Goal: Transaction & Acquisition: Purchase product/service

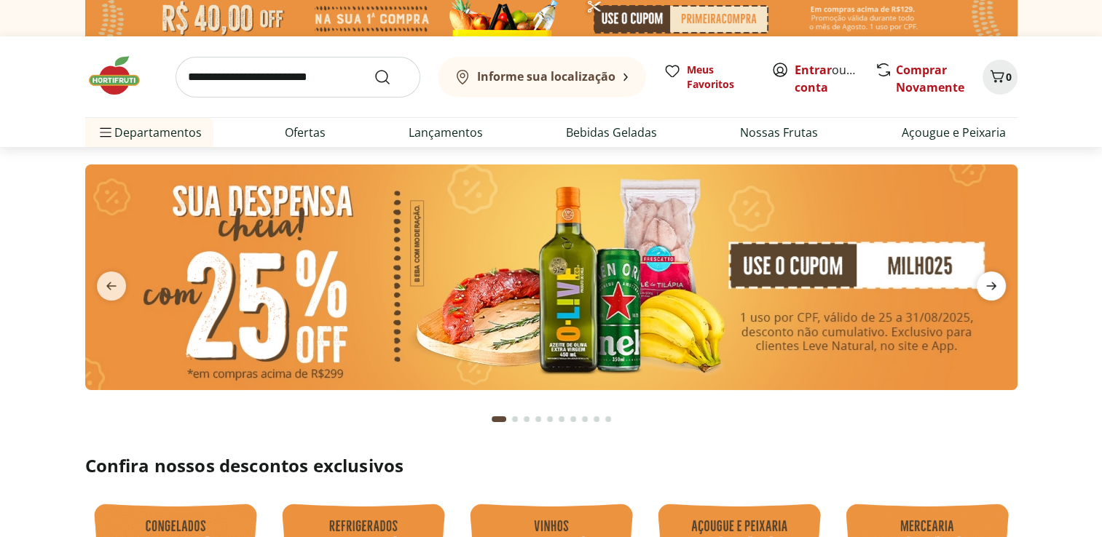
click at [997, 288] on icon "next" at bounding box center [990, 285] width 17 height 17
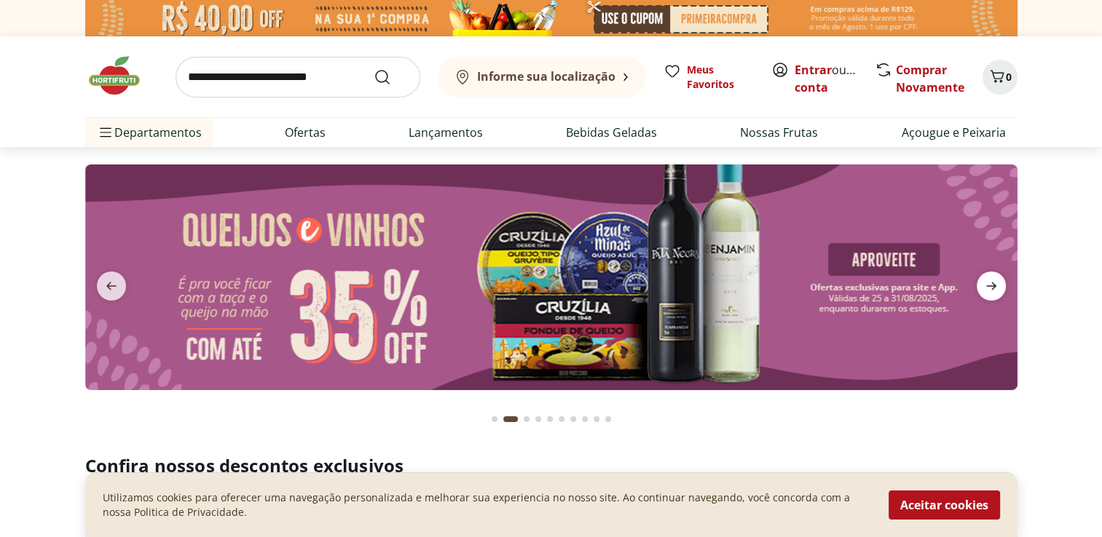
click at [997, 288] on icon "next" at bounding box center [990, 285] width 17 height 17
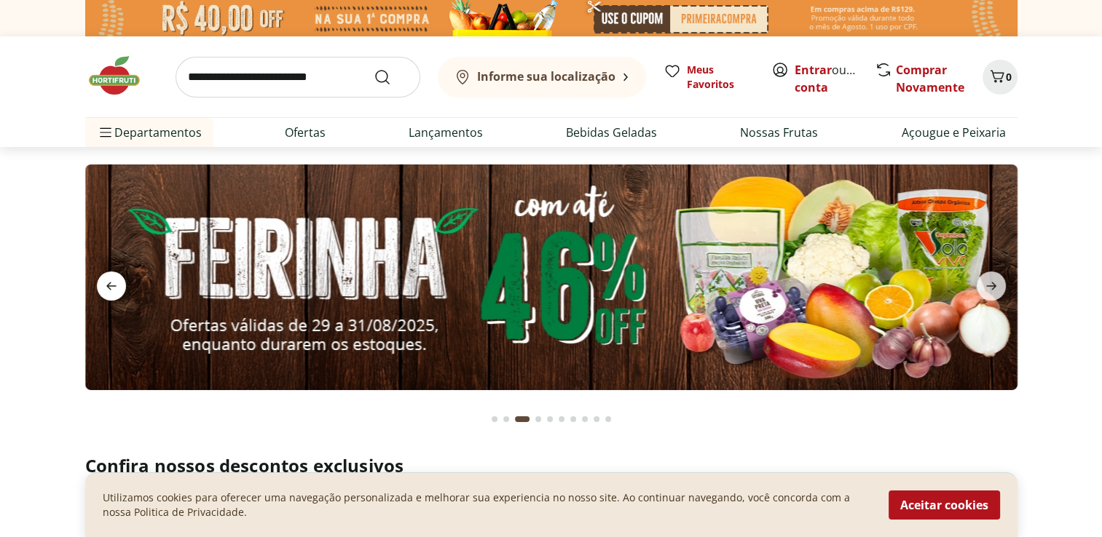
click at [115, 284] on icon "previous" at bounding box center [111, 285] width 17 height 17
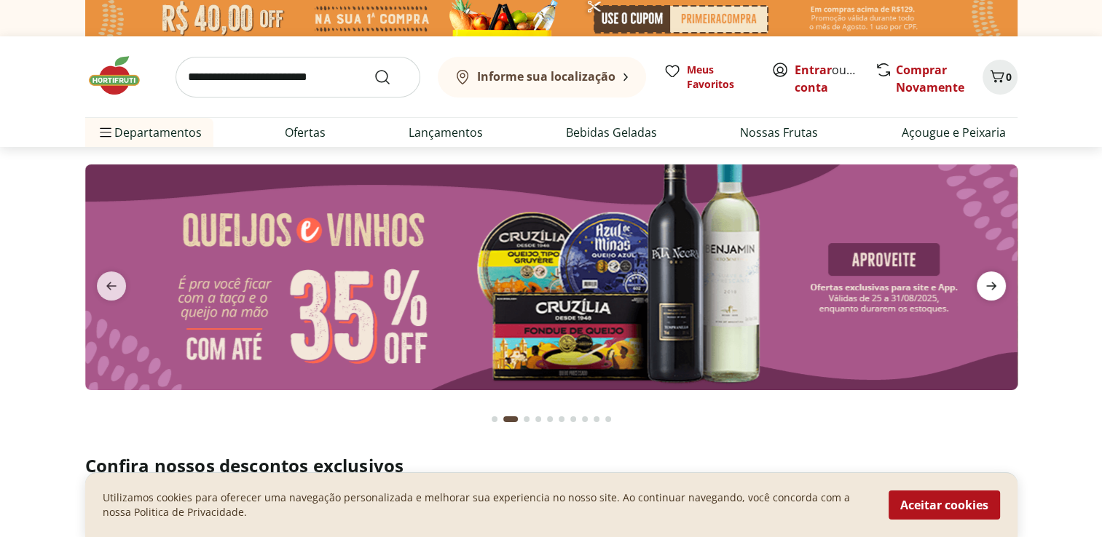
click at [990, 285] on icon "next" at bounding box center [991, 287] width 10 height 8
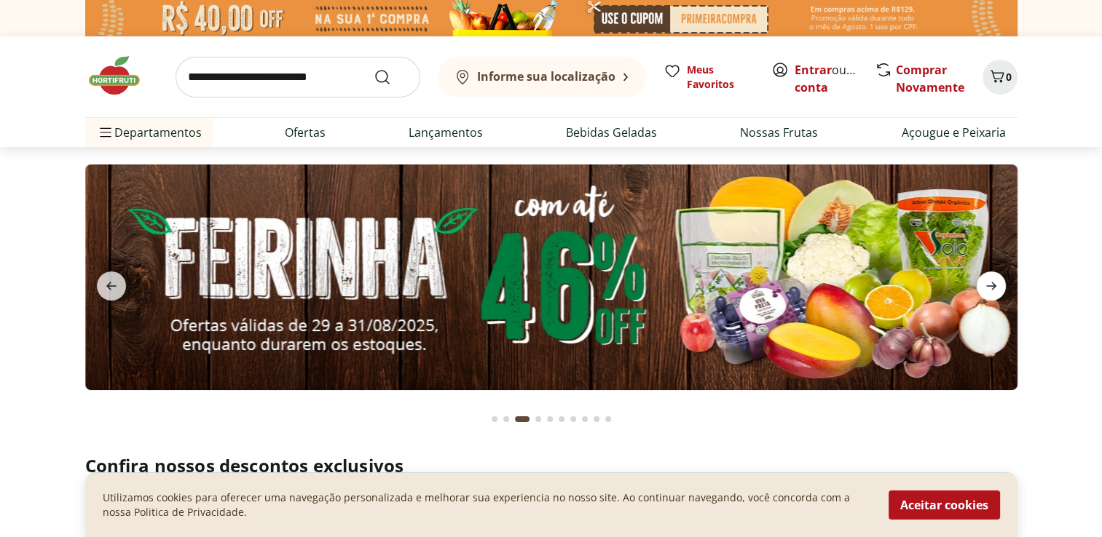
click at [990, 285] on icon "next" at bounding box center [991, 287] width 10 height 8
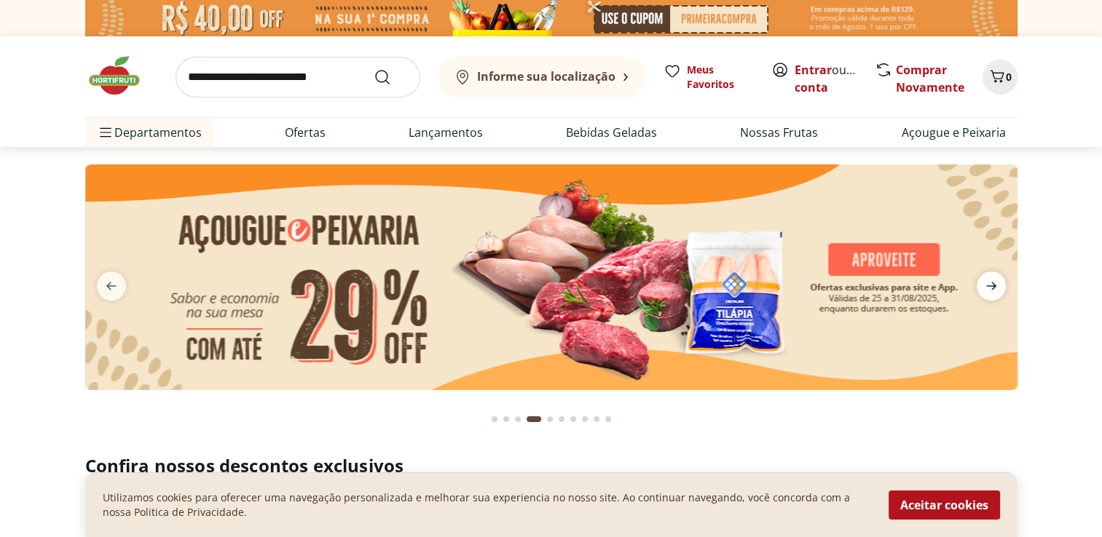
click at [990, 285] on icon "next" at bounding box center [991, 287] width 10 height 8
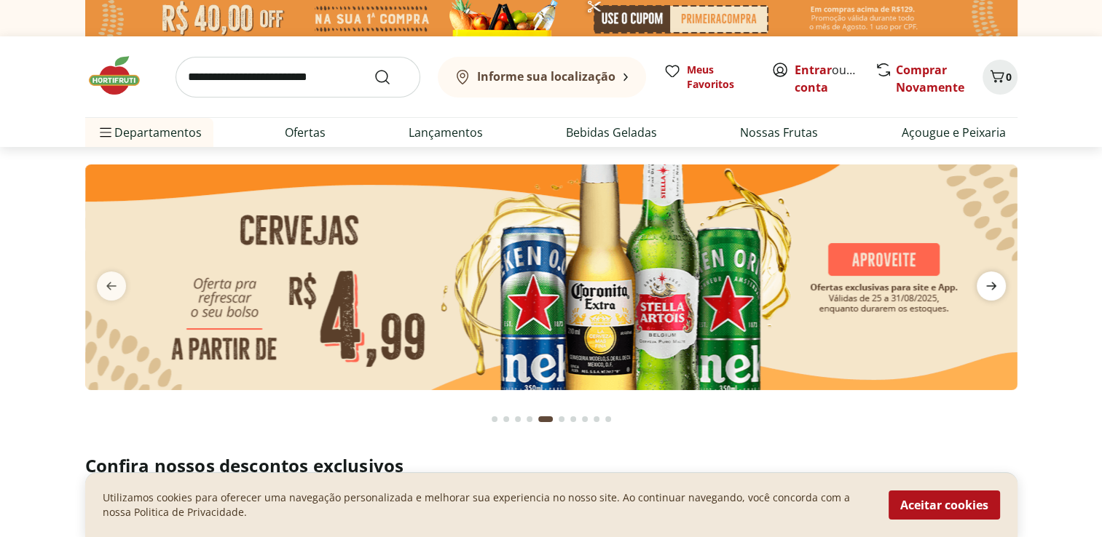
click at [990, 285] on icon "next" at bounding box center [991, 287] width 10 height 8
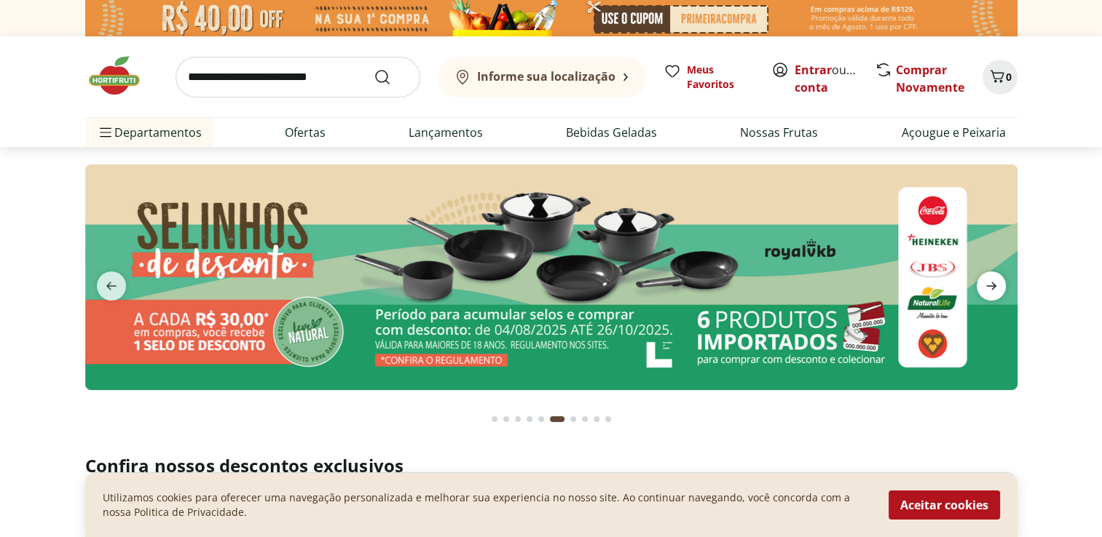
click at [990, 285] on icon "next" at bounding box center [991, 287] width 10 height 8
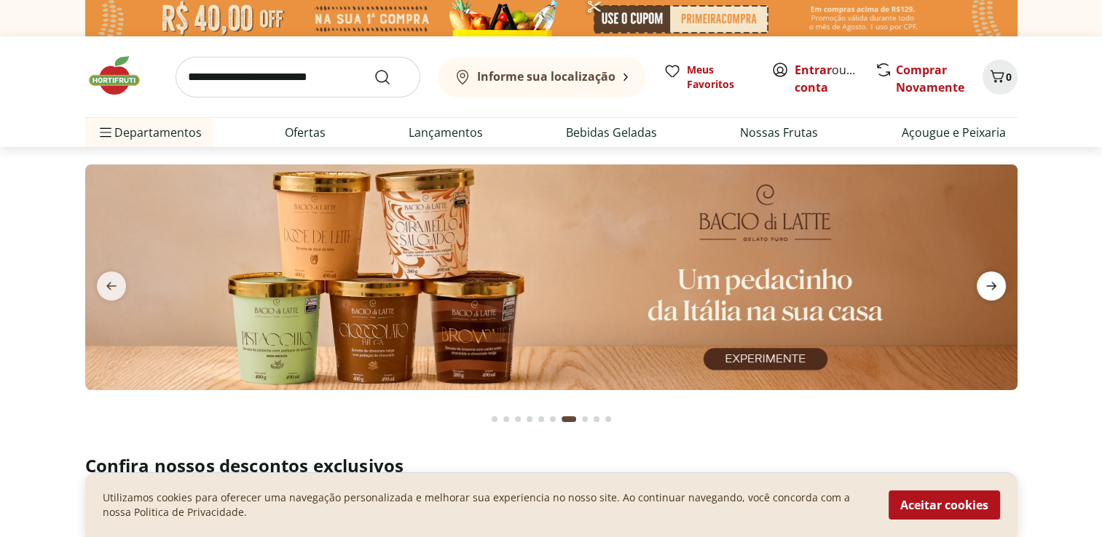
click at [990, 285] on icon "next" at bounding box center [991, 287] width 10 height 8
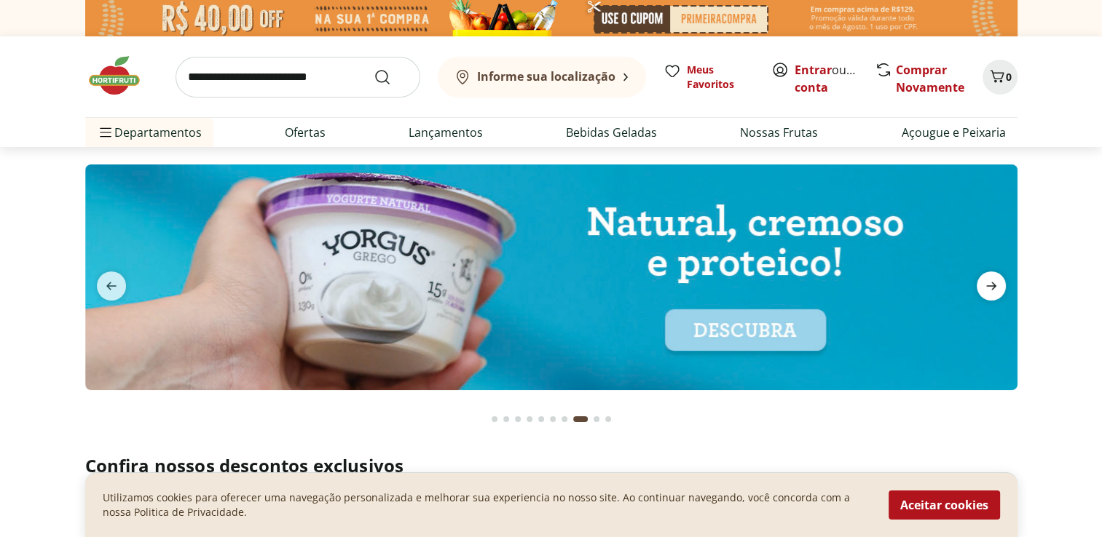
click at [990, 285] on icon "next" at bounding box center [991, 287] width 10 height 8
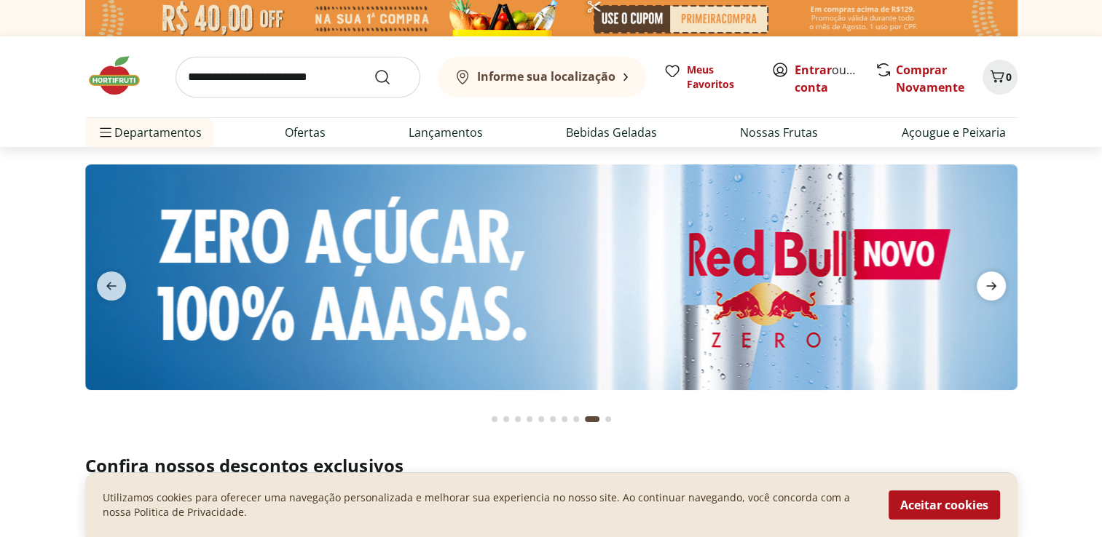
click at [990, 285] on icon "next" at bounding box center [991, 287] width 10 height 8
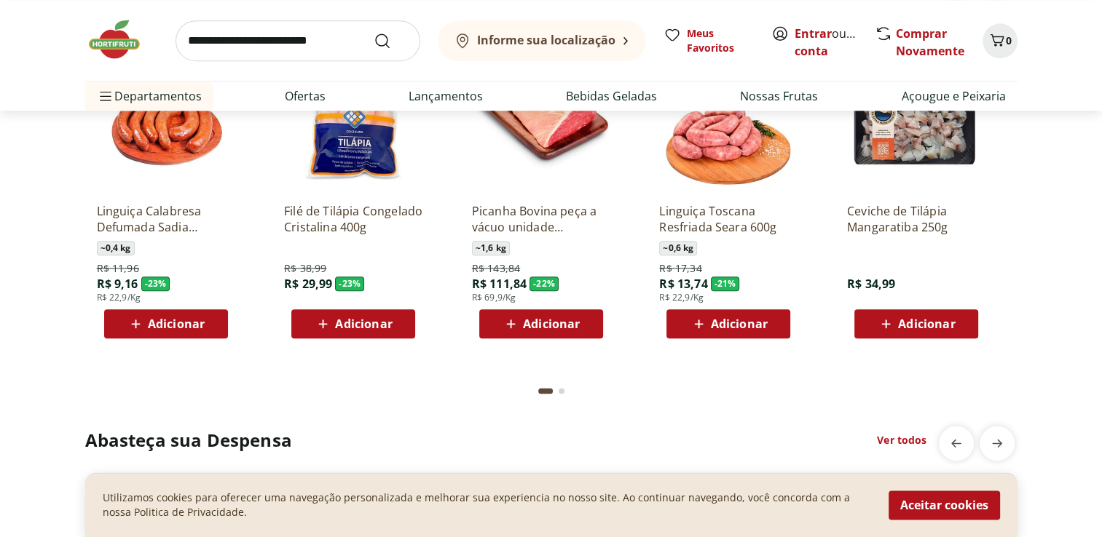
scroll to position [1777, 0]
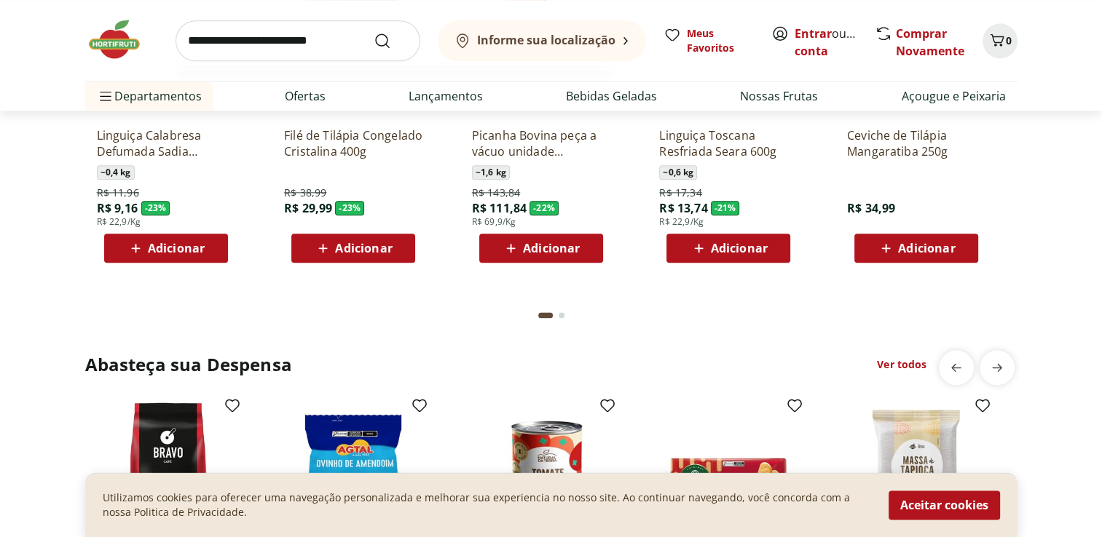
click at [219, 48] on input "search" at bounding box center [297, 40] width 245 height 41
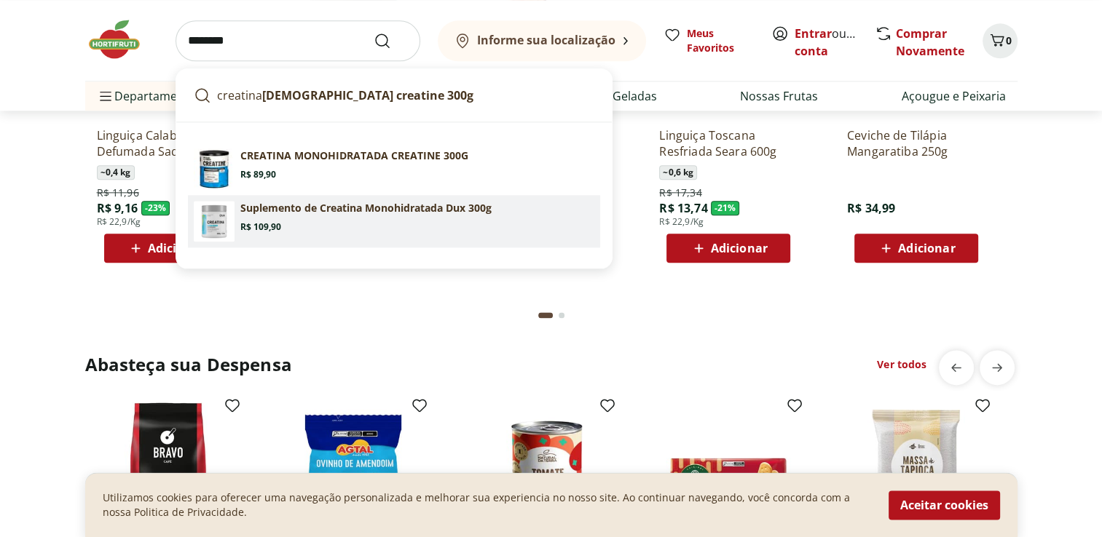
click at [376, 220] on section "Suplemento de Creatina Monohidratada Dux 300g Price: R$ 109,90" at bounding box center [417, 217] width 354 height 32
type input "**********"
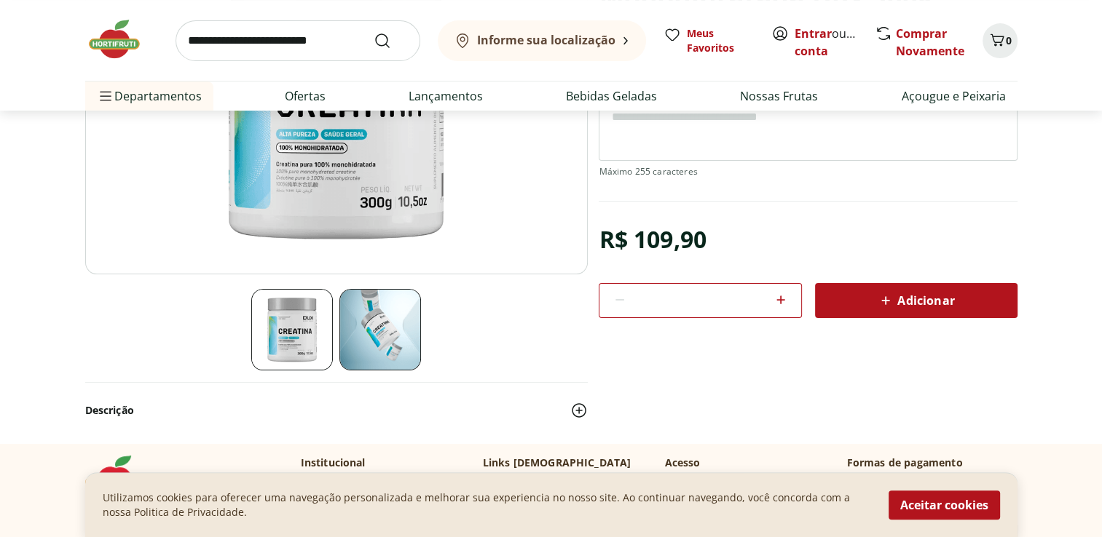
scroll to position [330, 0]
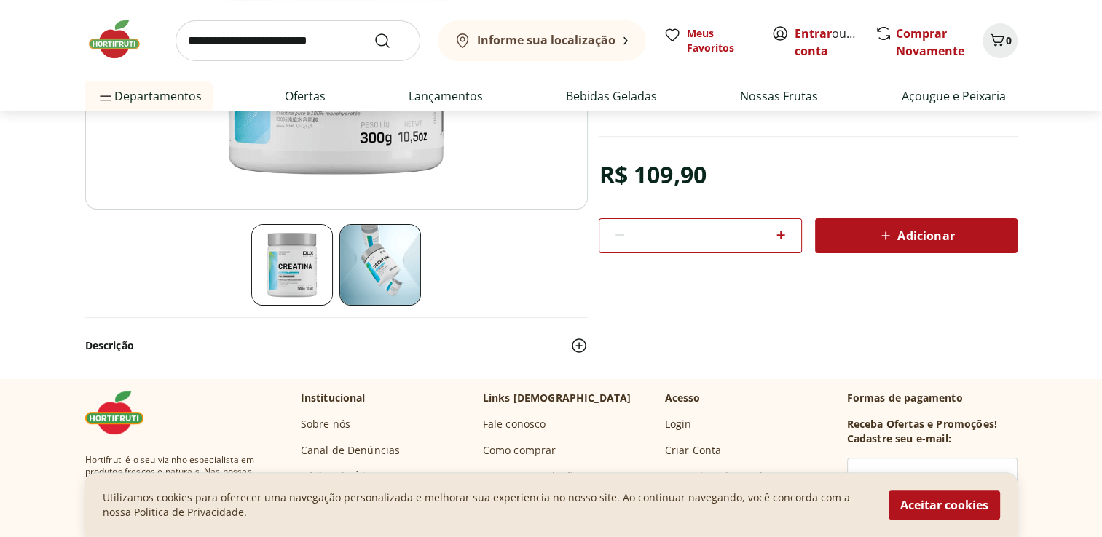
click at [917, 233] on span "Adicionar" at bounding box center [915, 235] width 77 height 17
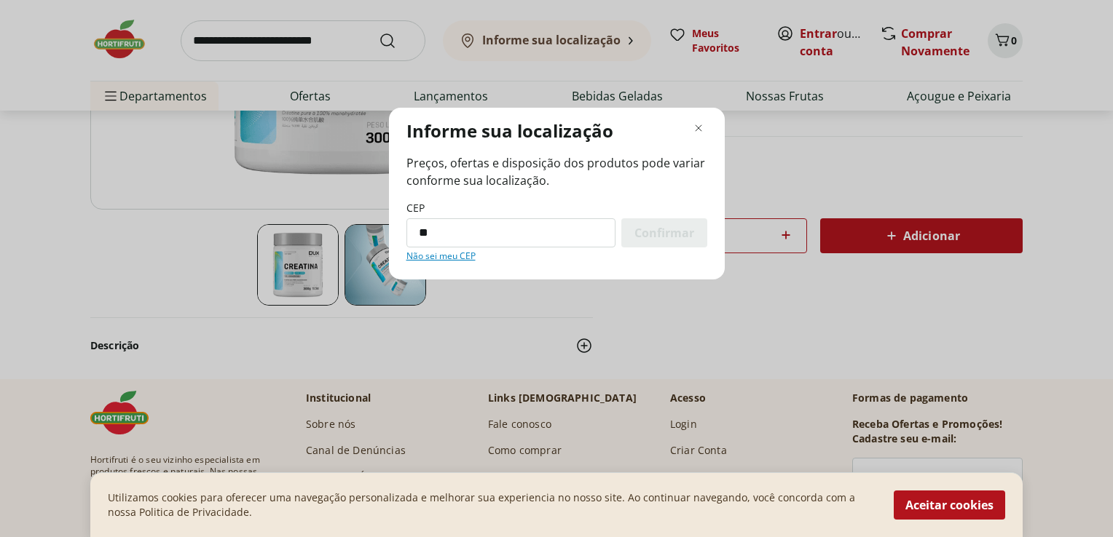
type input "*********"
click at [664, 223] on div "Confirmar" at bounding box center [664, 232] width 86 height 29
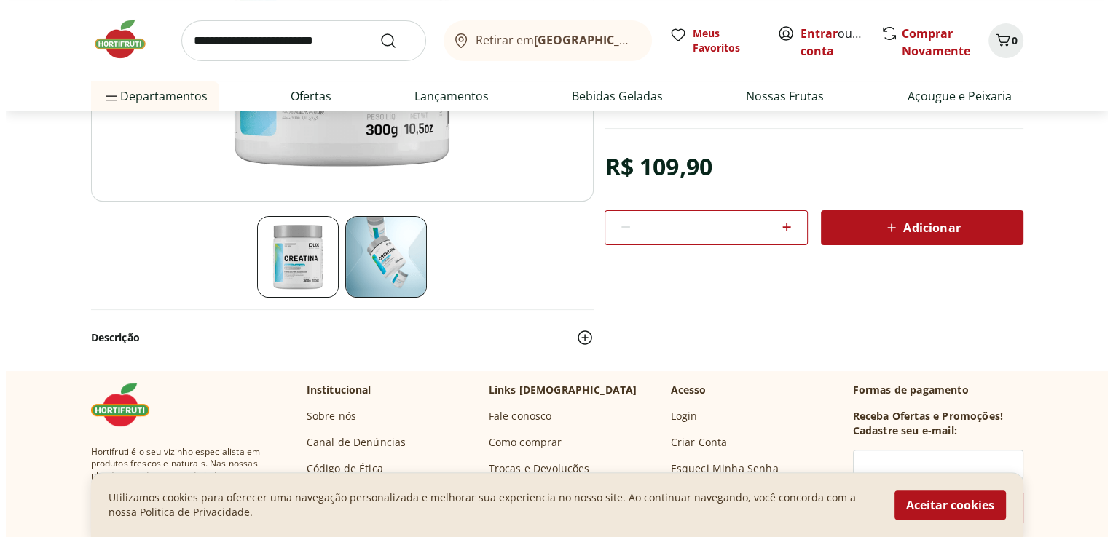
scroll to position [333, 0]
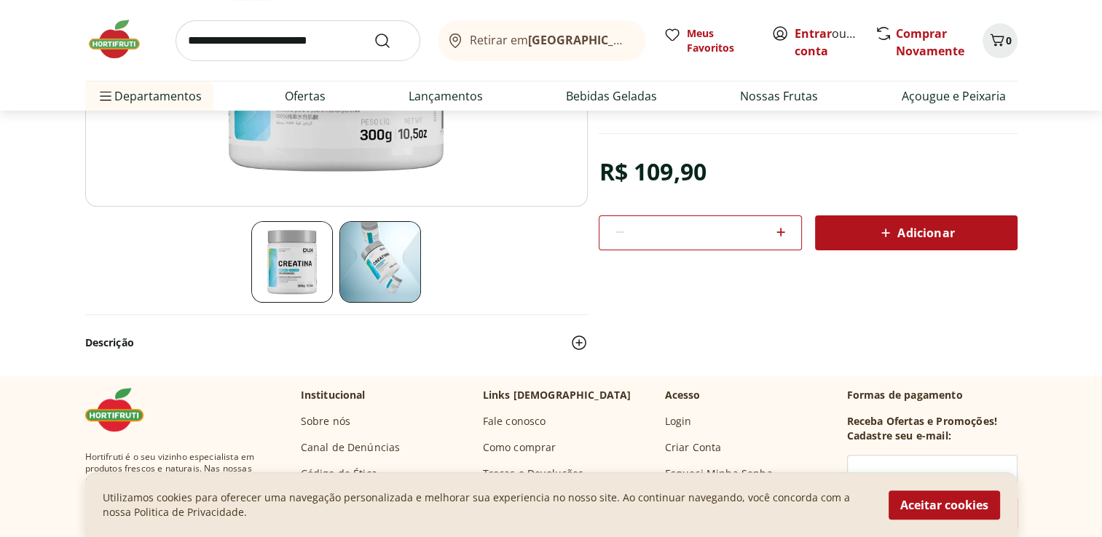
click at [923, 229] on span "Adicionar" at bounding box center [915, 232] width 77 height 17
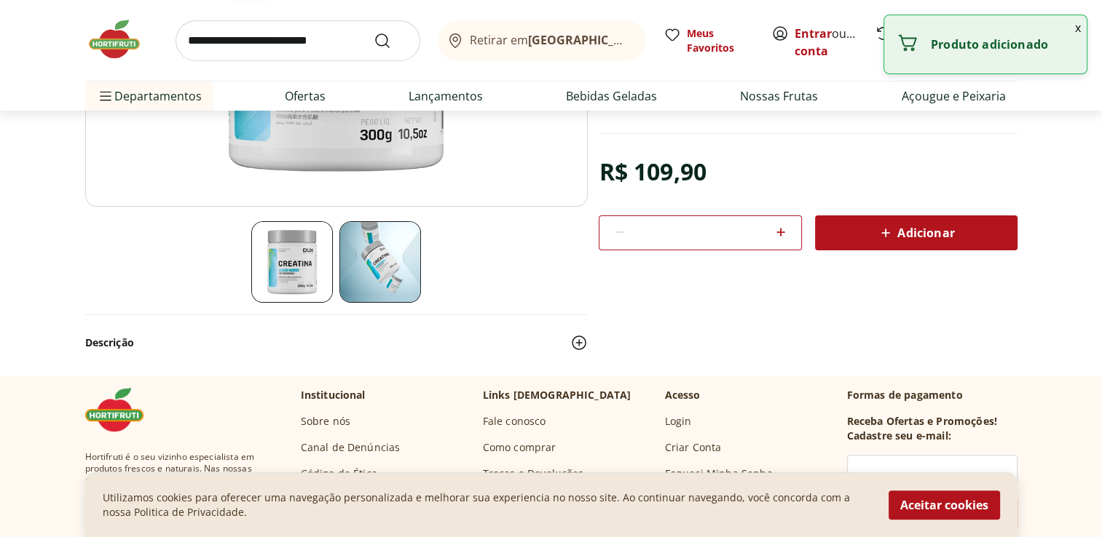
click at [979, 58] on div "Produto adicionado" at bounding box center [985, 44] width 202 height 58
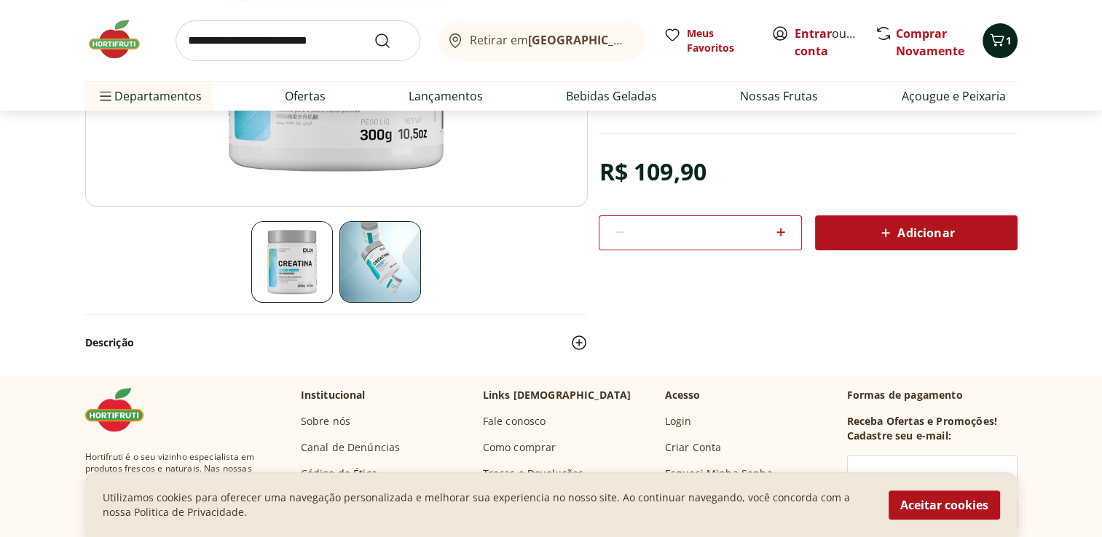
click at [1006, 42] on span "1" at bounding box center [1009, 40] width 6 height 14
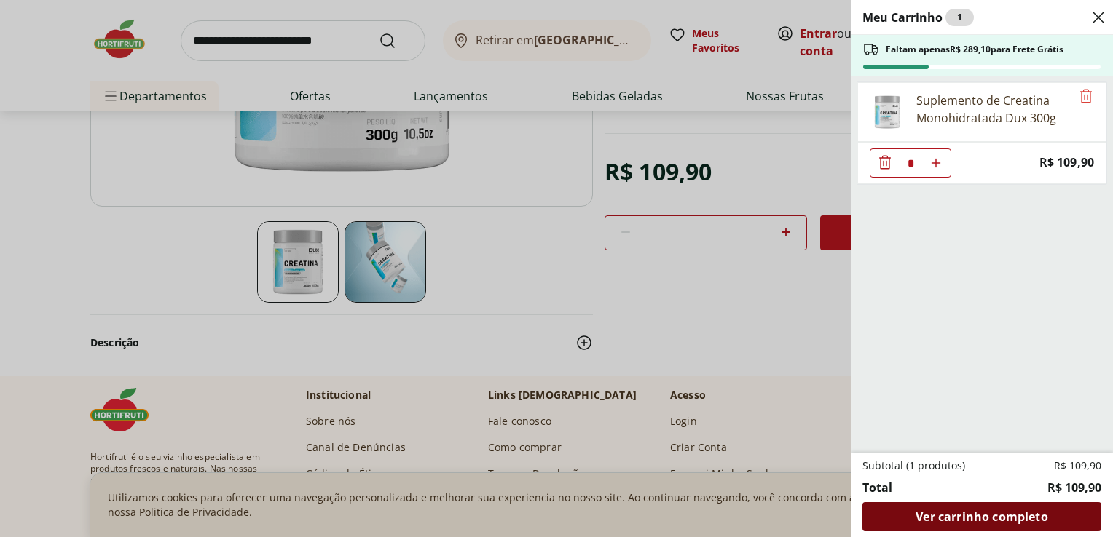
click at [991, 523] on span "Ver carrinho completo" at bounding box center [981, 517] width 132 height 12
